Goal: Information Seeking & Learning: Compare options

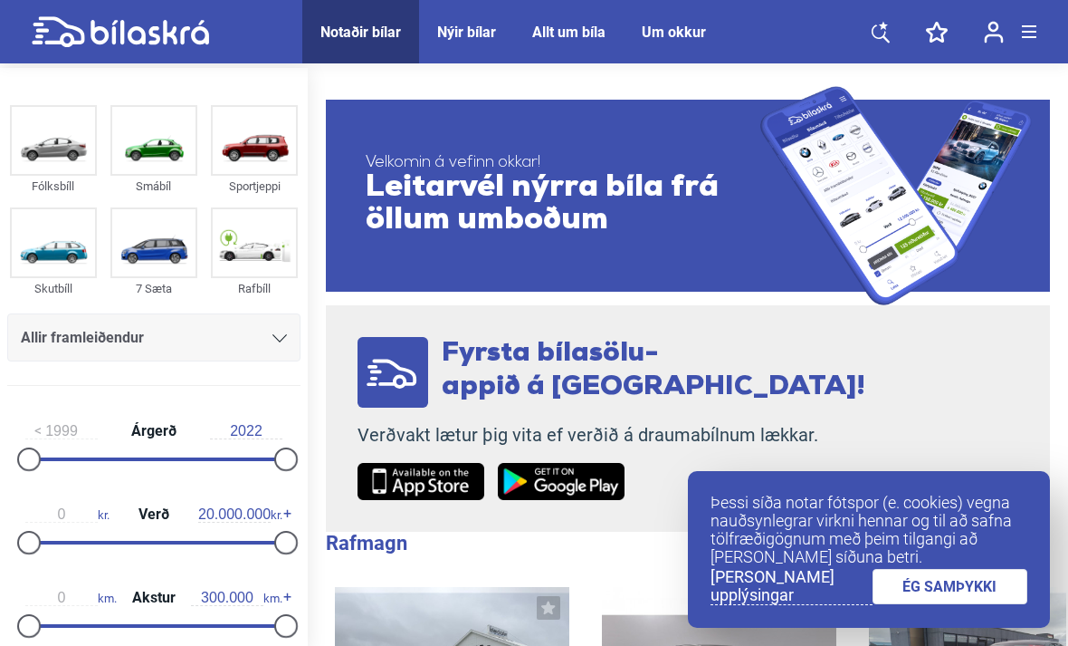
click at [264, 254] on img at bounding box center [254, 242] width 83 height 67
checkbox input "true"
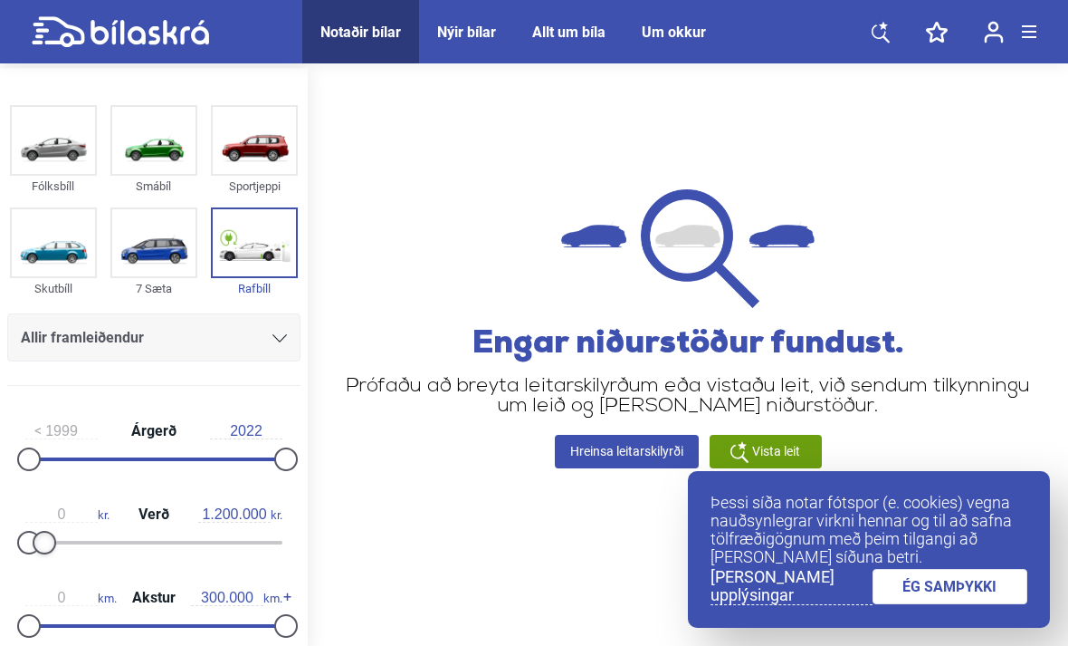
click at [50, 551] on div at bounding box center [45, 543] width 24 height 24
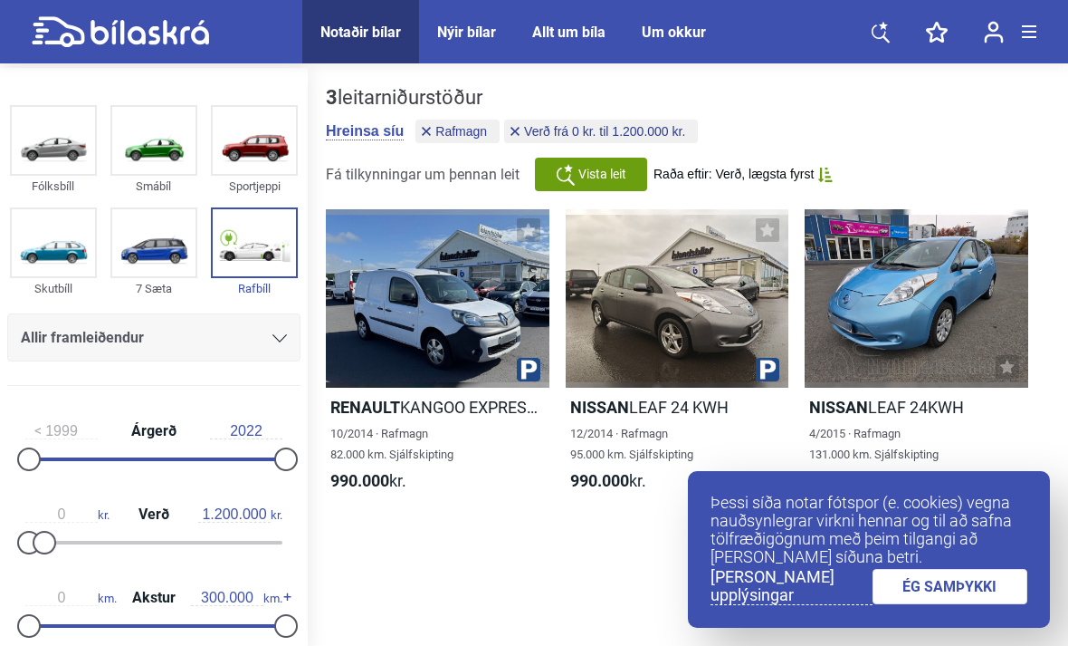
type input "20.000.000"
checkbox input "false"
